Goal: Task Accomplishment & Management: Use online tool/utility

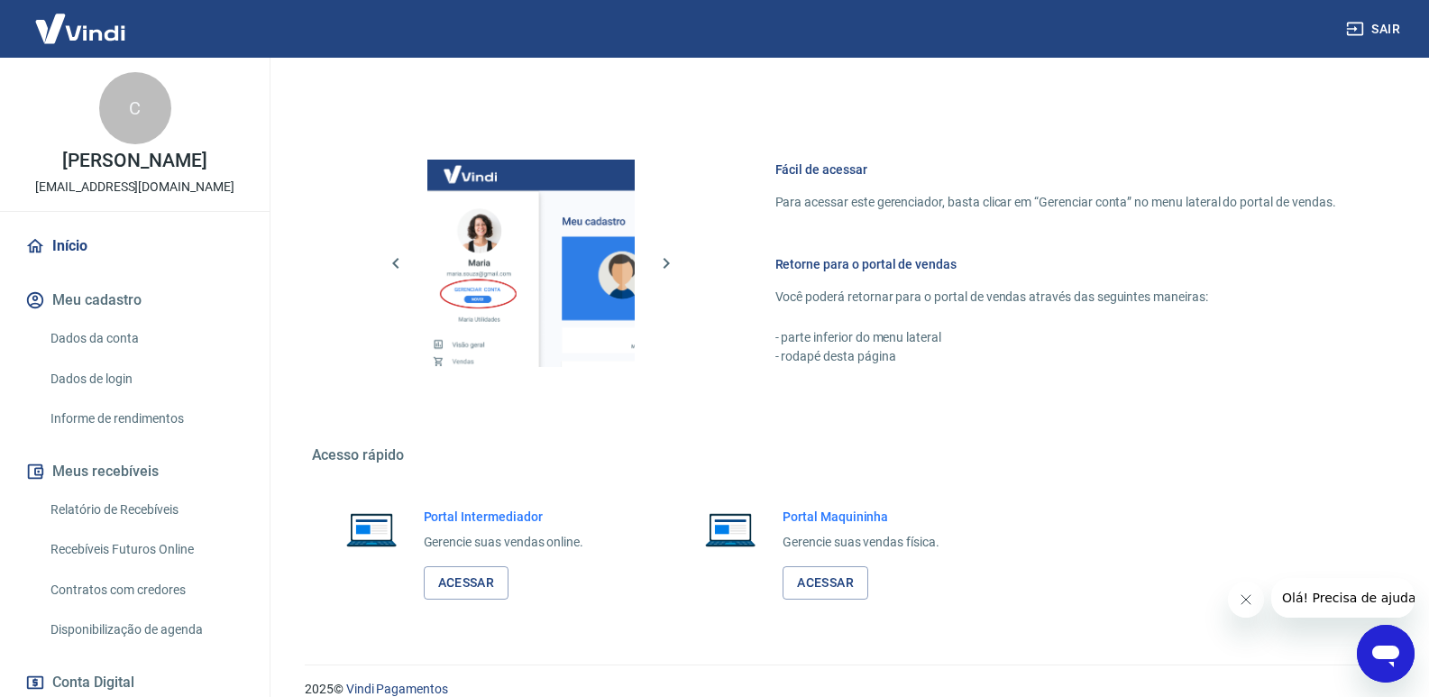
scroll to position [709, 0]
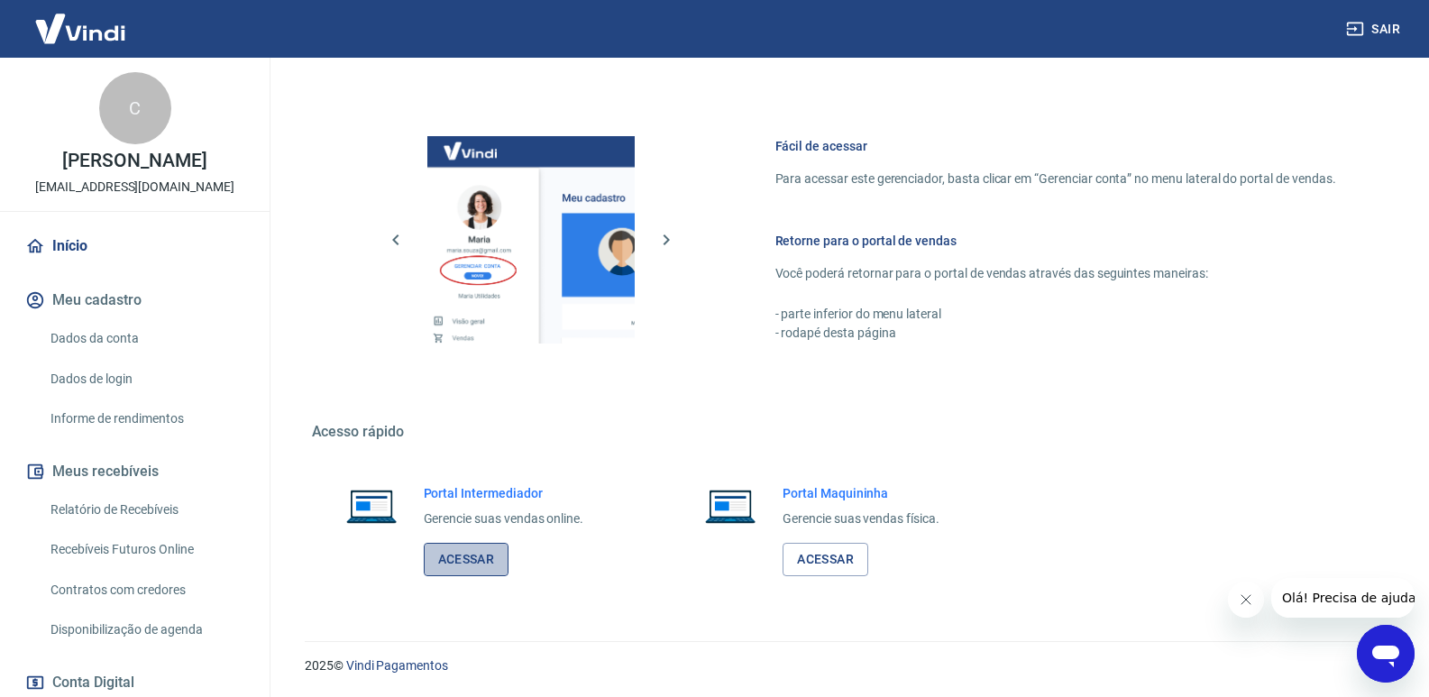
click at [470, 552] on link "Acessar" at bounding box center [467, 559] width 86 height 33
